Goal: Find specific page/section: Find specific page/section

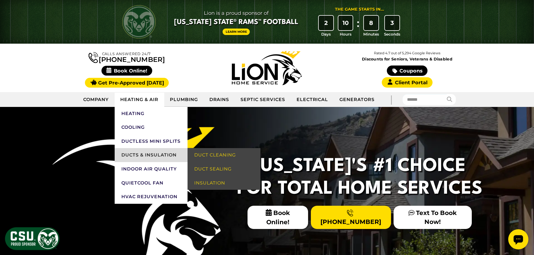
click at [152, 155] on link "Ducts & Insulation" at bounding box center [151, 155] width 73 height 14
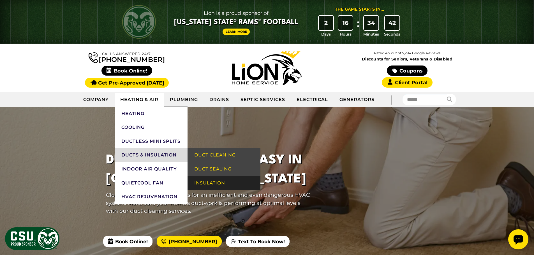
click at [227, 181] on link "Insulation" at bounding box center [223, 183] width 73 height 14
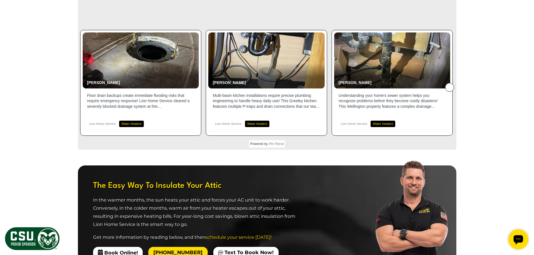
scroll to position [827, 0]
